Goal: Task Accomplishment & Management: Manage account settings

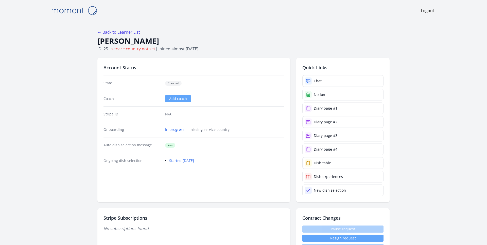
scroll to position [468, 0]
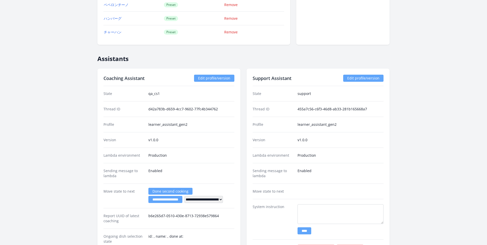
scroll to position [799, 0]
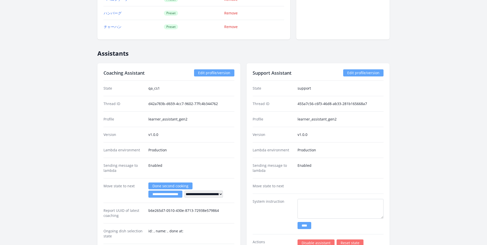
click at [167, 196] on input "**********" at bounding box center [165, 194] width 34 height 7
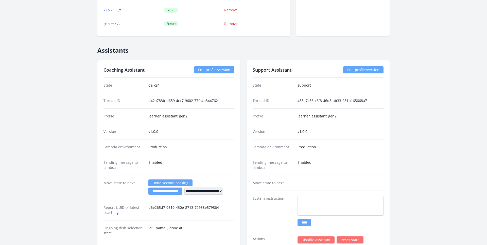
scroll to position [805, 0]
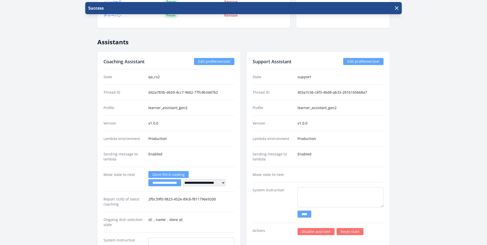
scroll to position [824, 0]
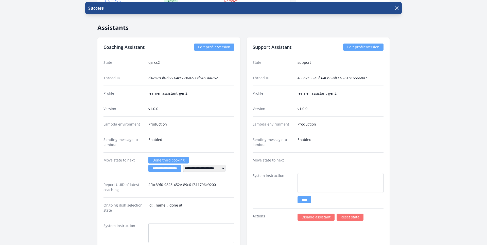
click at [167, 160] on link "Done third cooking" at bounding box center [168, 160] width 40 height 7
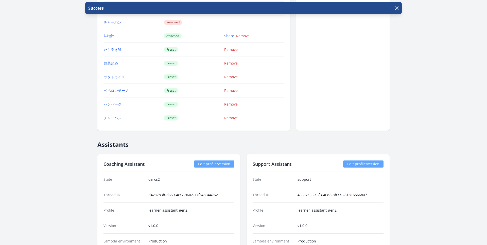
scroll to position [755, 0]
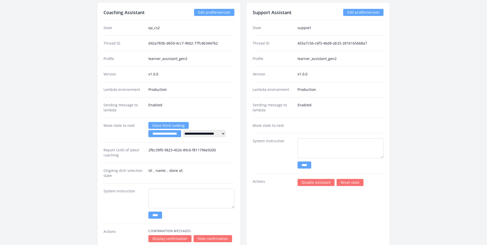
scroll to position [859, 0]
click at [159, 134] on input "**********" at bounding box center [164, 134] width 33 height 7
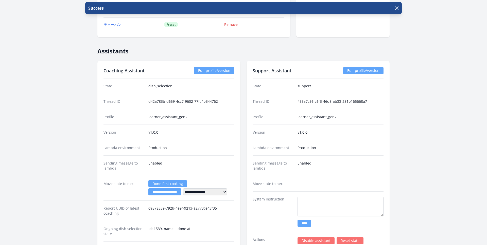
scroll to position [807, 0]
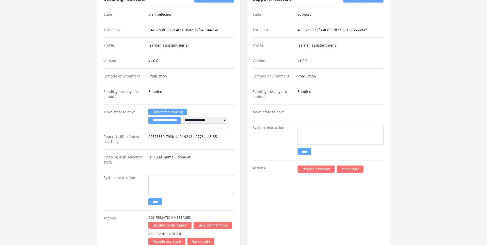
scroll to position [894, 0]
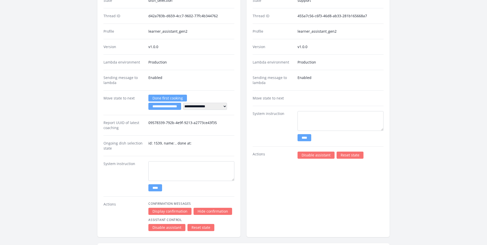
click at [345, 154] on link "Reset state" at bounding box center [349, 155] width 27 height 7
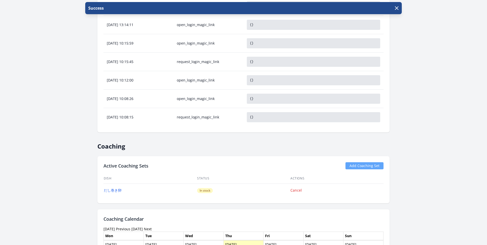
scroll to position [413, 0]
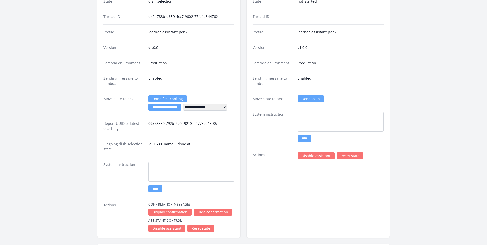
scroll to position [880, 0]
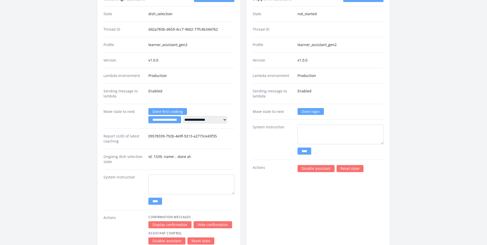
click at [304, 112] on link "Done login" at bounding box center [310, 111] width 26 height 7
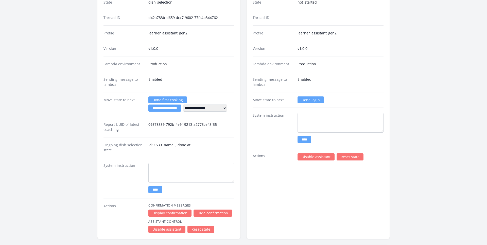
click at [309, 100] on link "Done login" at bounding box center [310, 100] width 26 height 7
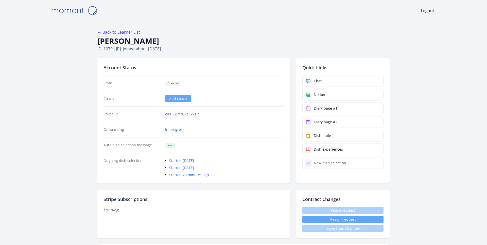
scroll to position [892, 0]
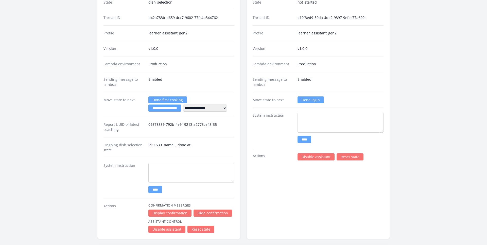
click at [310, 100] on link "Done login" at bounding box center [310, 100] width 26 height 7
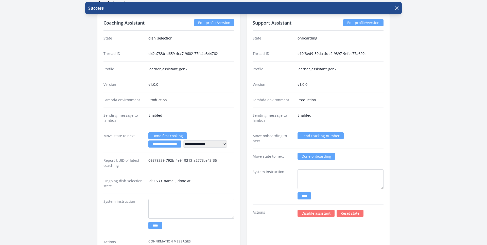
scroll to position [855, 0]
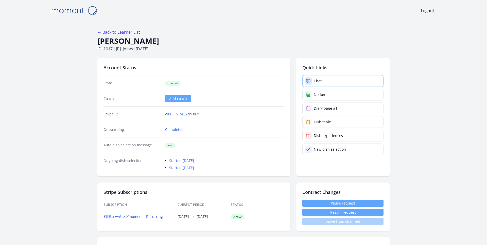
click at [308, 79] on icon at bounding box center [307, 81] width 5 height 5
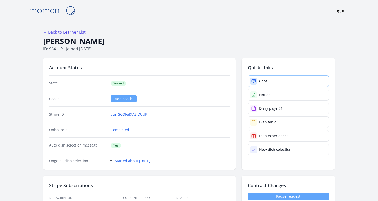
click at [256, 81] on icon at bounding box center [253, 81] width 5 height 5
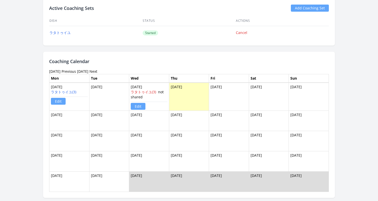
scroll to position [303, 0]
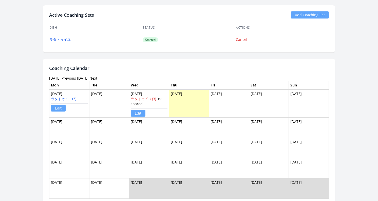
click at [76, 78] on link "Previous" at bounding box center [69, 78] width 14 height 5
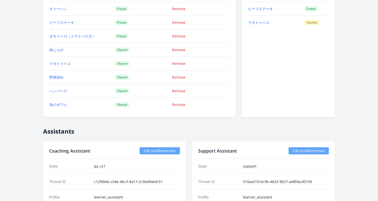
scroll to position [588, 0]
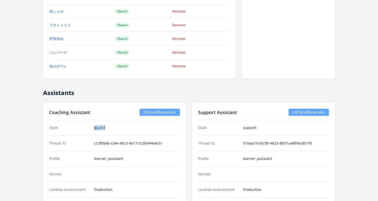
drag, startPoint x: 107, startPoint y: 128, endPoint x: 87, endPoint y: 128, distance: 20.5
click at [87, 128] on div "State qa_cs1" at bounding box center [114, 127] width 131 height 15
copy div "qa_cs1"
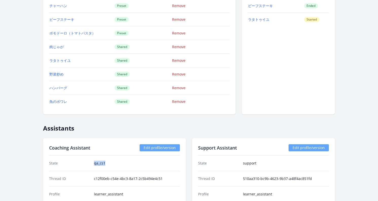
scroll to position [504, 0]
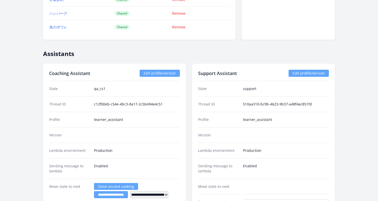
click at [135, 118] on dd "learner_assistant" at bounding box center [137, 119] width 86 height 5
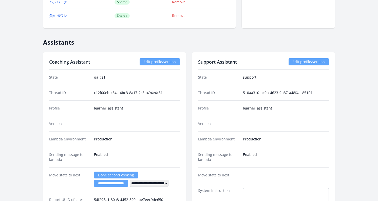
scroll to position [638, 0]
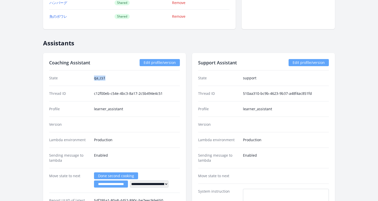
drag, startPoint x: 110, startPoint y: 78, endPoint x: 86, endPoint y: 78, distance: 24.1
click at [86, 78] on div "State qa_cs1" at bounding box center [114, 77] width 131 height 15
copy div "qa_cs1"
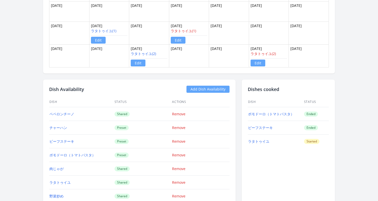
scroll to position [465, 0]
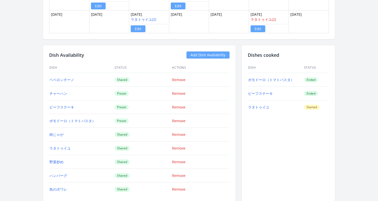
drag, startPoint x: 318, startPoint y: 108, endPoint x: 256, endPoint y: 75, distance: 70.2
click at [256, 75] on tbody "ポモドーロ（トマトパスタ） Ended ビーフステーキ Ended ラタトゥイユ Started" at bounding box center [288, 93] width 81 height 41
click at [308, 117] on div "Dishes cooked Dish Status ポモドーロ（トマトパスタ） Ended ビーフステーキ Ended ラタトゥイユ Started" at bounding box center [288, 123] width 93 height 157
drag, startPoint x: 285, startPoint y: 55, endPoint x: 241, endPoint y: 55, distance: 43.8
click at [241, 55] on div "Dish Availability Add Dish Availability Dish Status Actions ペペロンチーノ Shared Remo…" at bounding box center [189, 123] width 292 height 157
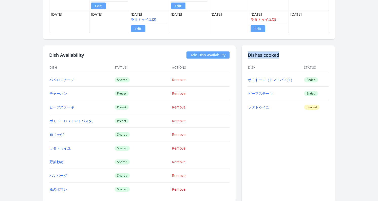
copy h2 "Dishes cooked"
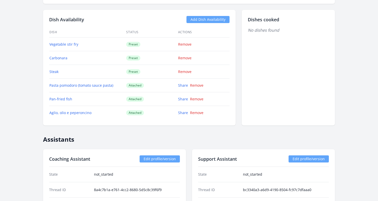
scroll to position [471, 0]
